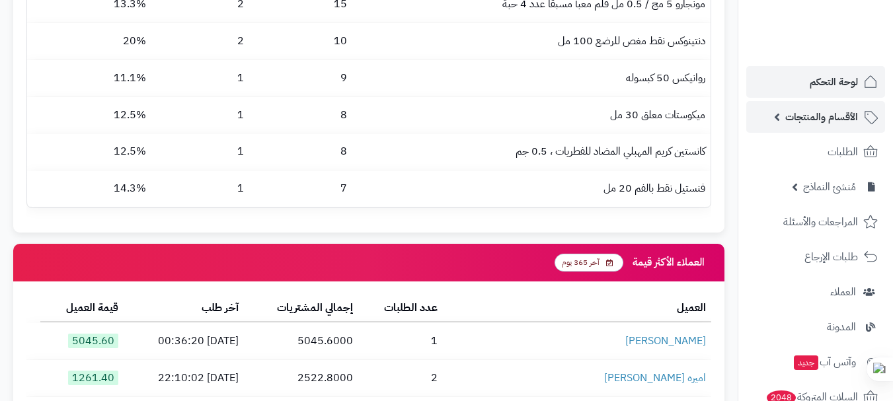
scroll to position [1612, 0]
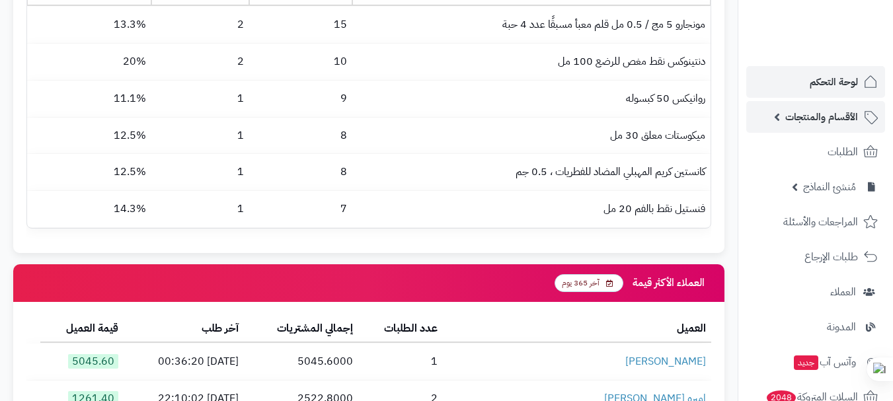
click at [797, 124] on span "الأقسام والمنتجات" at bounding box center [821, 117] width 73 height 19
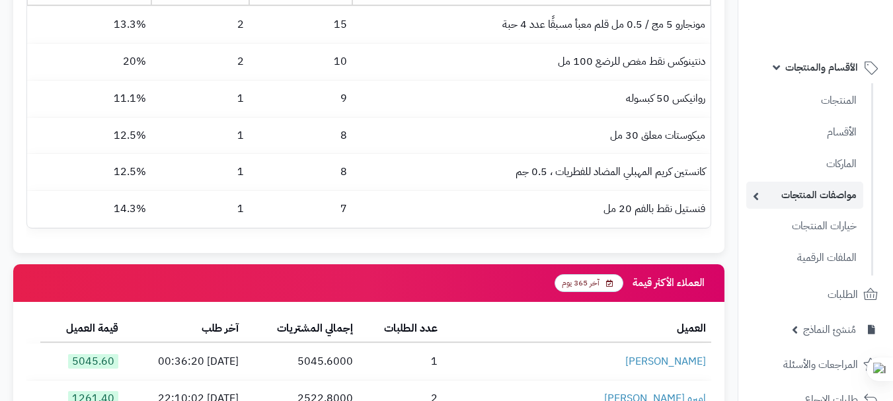
scroll to position [132, 0]
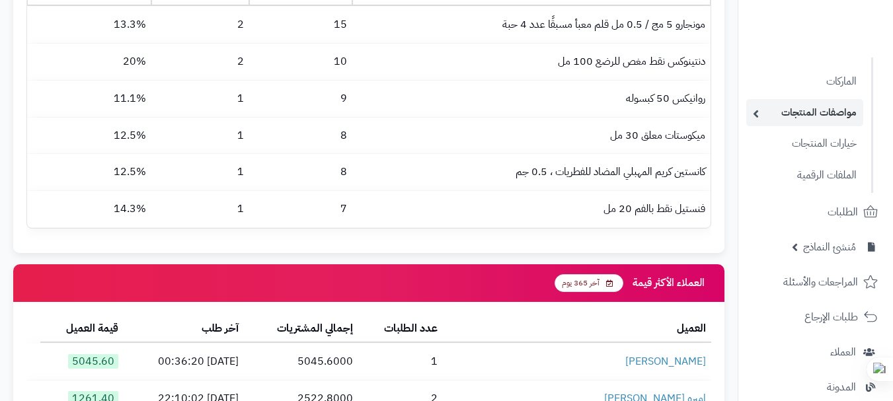
click at [781, 113] on link "مواصفات المنتجات" at bounding box center [804, 112] width 117 height 27
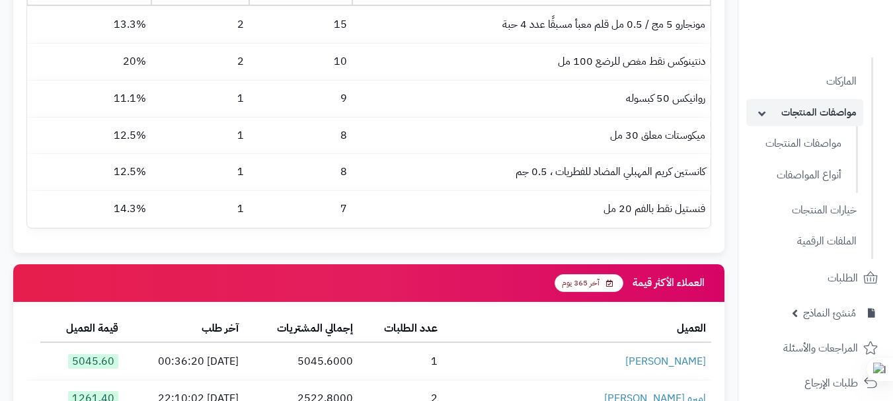
click at [781, 113] on link "مواصفات المنتجات" at bounding box center [804, 112] width 117 height 27
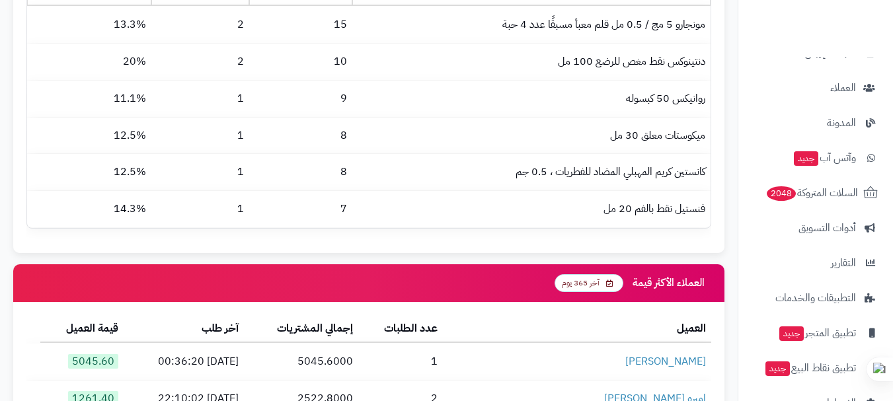
scroll to position [432, 0]
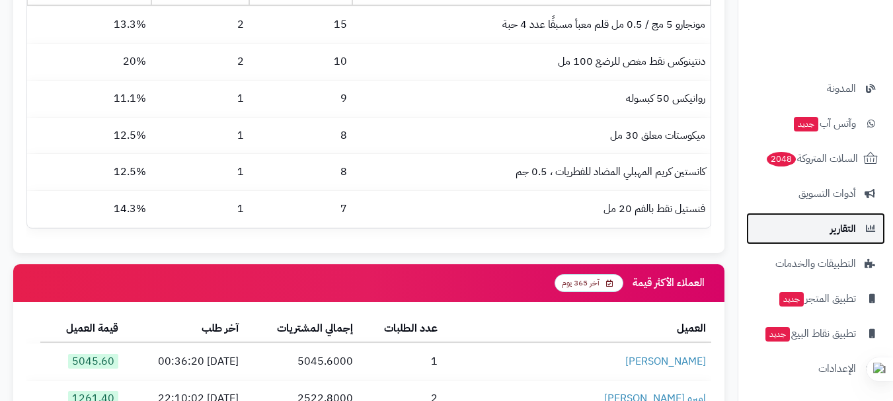
click at [842, 237] on span "التقارير" at bounding box center [843, 229] width 26 height 19
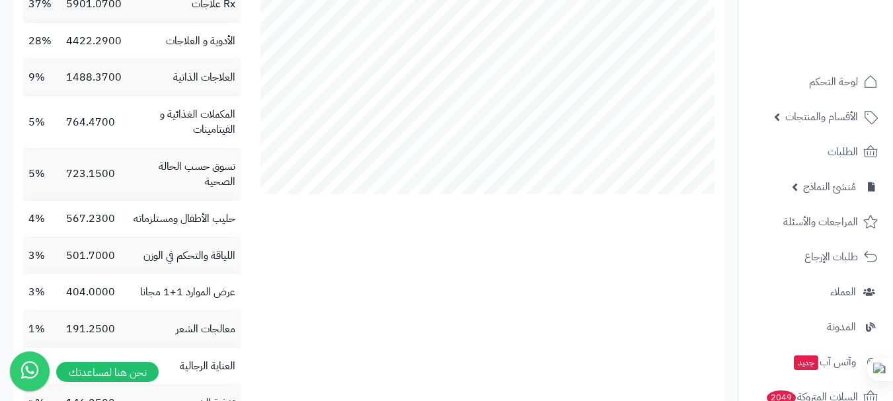
scroll to position [1368, 0]
